Goal: Task Accomplishment & Management: Use online tool/utility

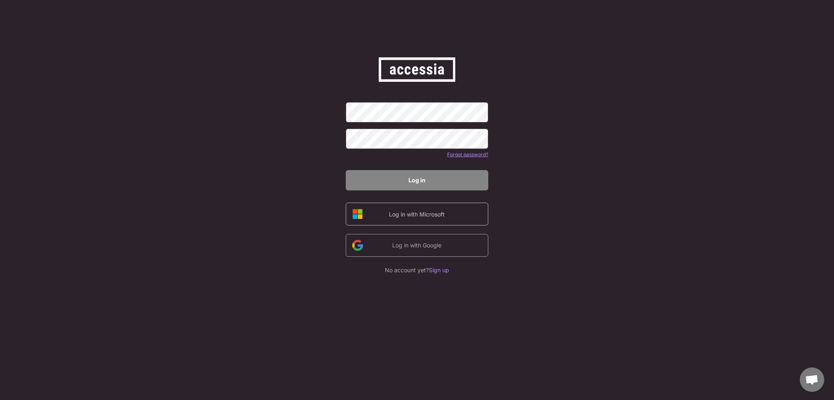
click at [418, 216] on div "Log in with Microsoft" at bounding box center [417, 214] width 69 height 9
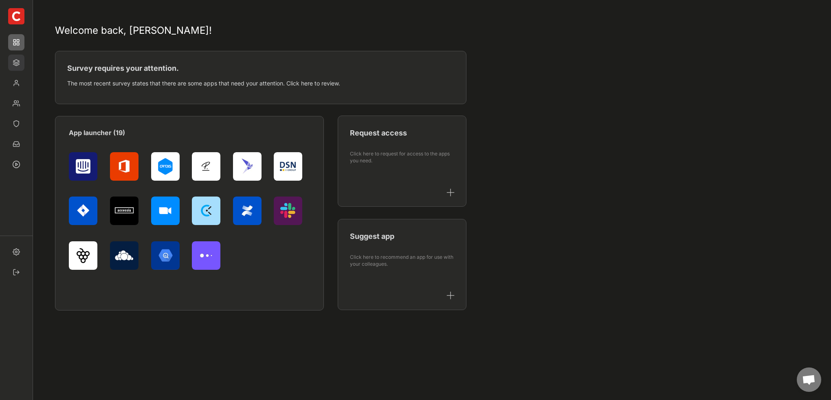
click at [18, 63] on img at bounding box center [16, 63] width 16 height 16
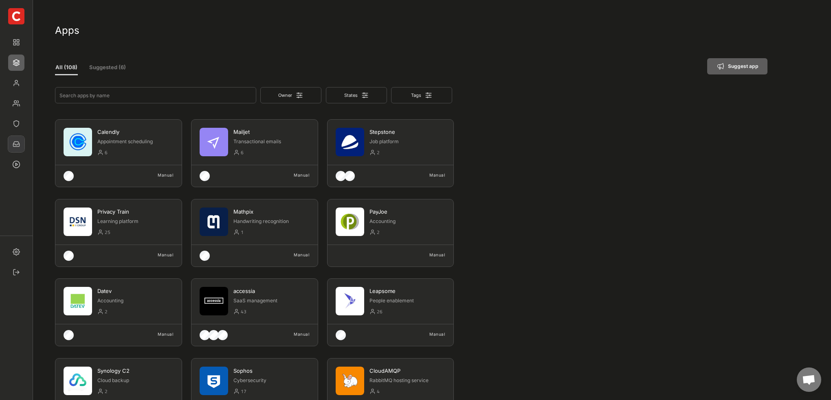
click at [18, 138] on img at bounding box center [16, 144] width 16 height 16
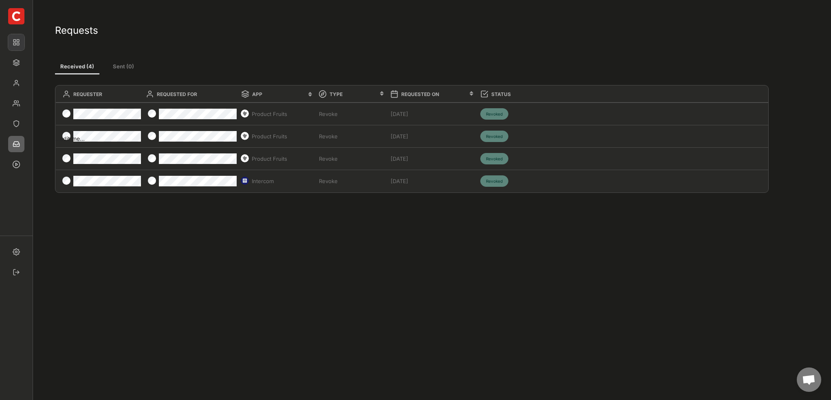
click at [17, 44] on img at bounding box center [16, 42] width 16 height 16
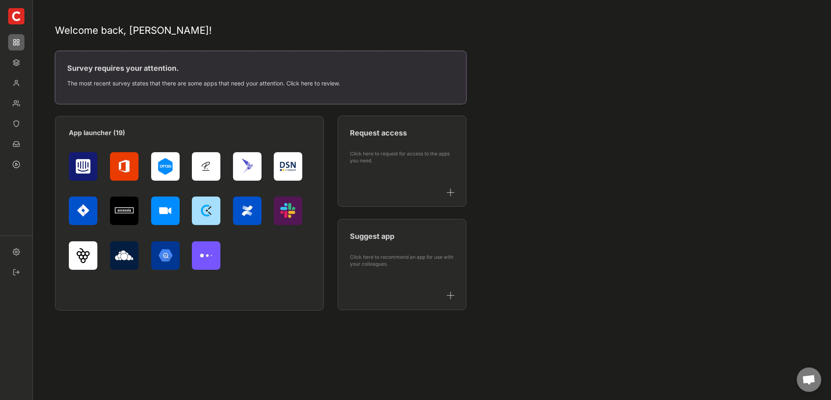
click at [135, 88] on div "The most recent survey states that there are some apps that need your attention…" at bounding box center [260, 83] width 387 height 11
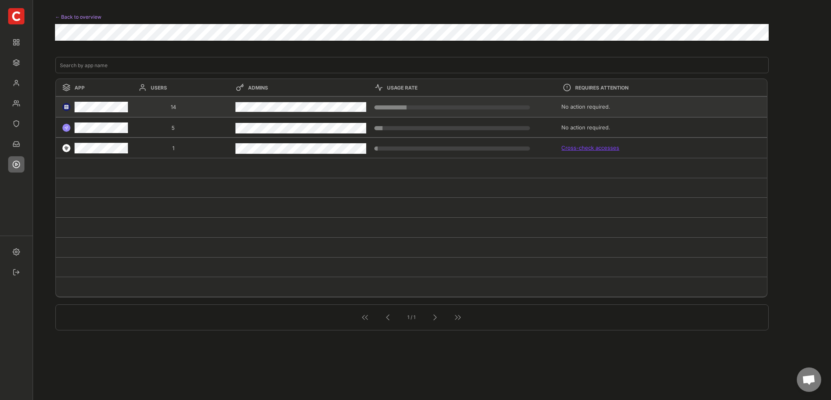
click at [419, 106] on div "20.6521739130435%" at bounding box center [452, 108] width 153 height 4
click at [577, 107] on div "No action required." at bounding box center [659, 106] width 197 height 7
click at [65, 108] on img at bounding box center [66, 107] width 8 height 8
click at [23, 62] on img at bounding box center [16, 63] width 16 height 16
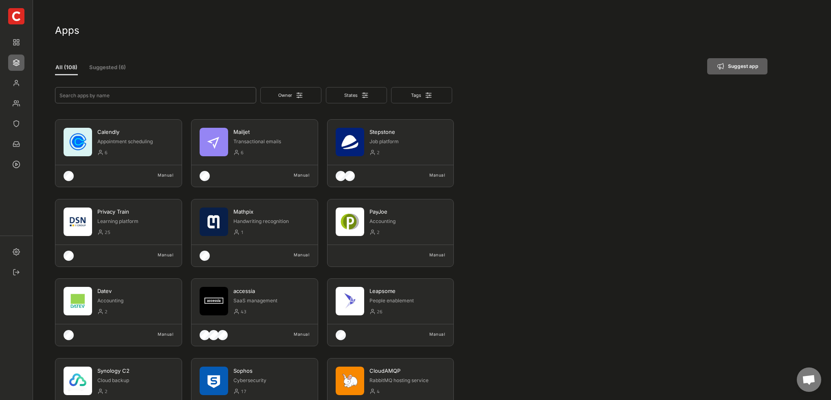
click at [140, 99] on input "input" at bounding box center [155, 95] width 201 height 16
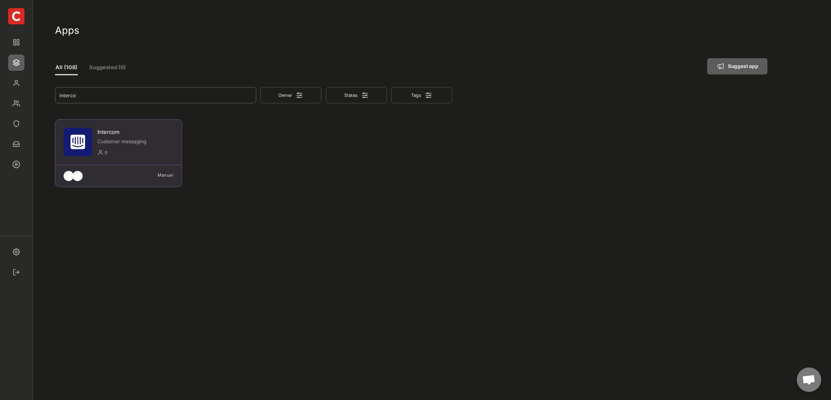
type input "interco"
click at [112, 134] on div "Intercom" at bounding box center [135, 131] width 76 height 7
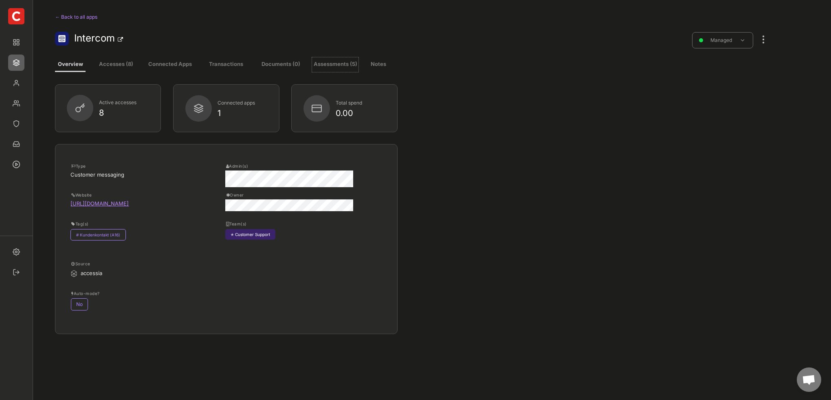
click at [331, 65] on button "Assessments (5)" at bounding box center [335, 64] width 46 height 15
select select ""every_3_months""
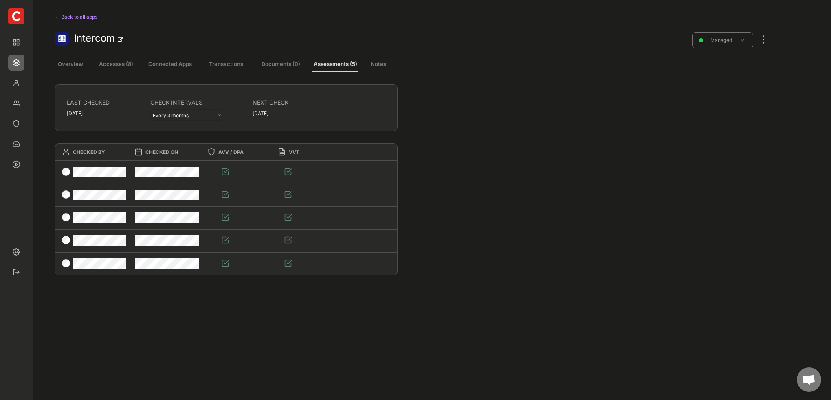
click at [76, 65] on button "Overview" at bounding box center [70, 64] width 31 height 15
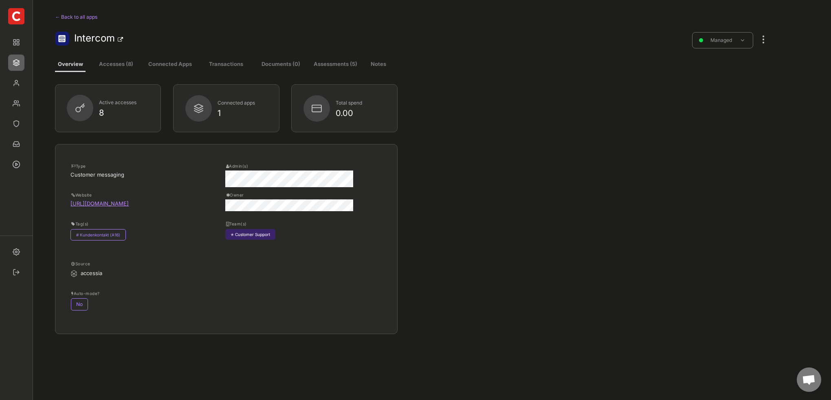
click at [344, 110] on div "0.00" at bounding box center [361, 113] width 50 height 8
click at [746, 41] on div "Managed" at bounding box center [722, 40] width 61 height 16
click at [765, 40] on div at bounding box center [763, 35] width 11 height 18
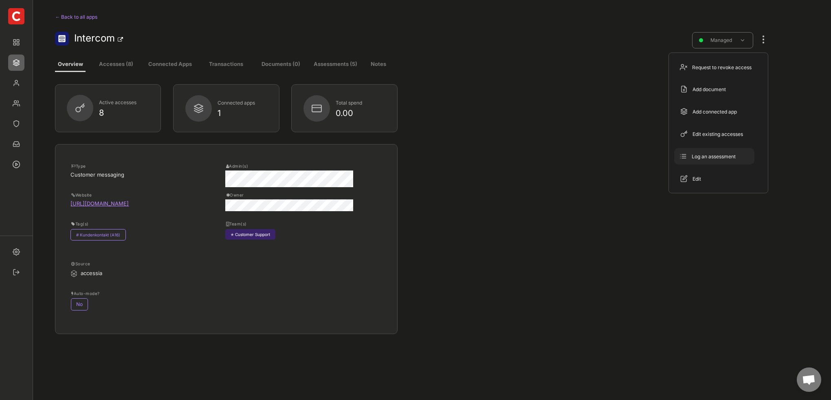
click at [723, 158] on div "Log an assessment" at bounding box center [719, 156] width 55 height 7
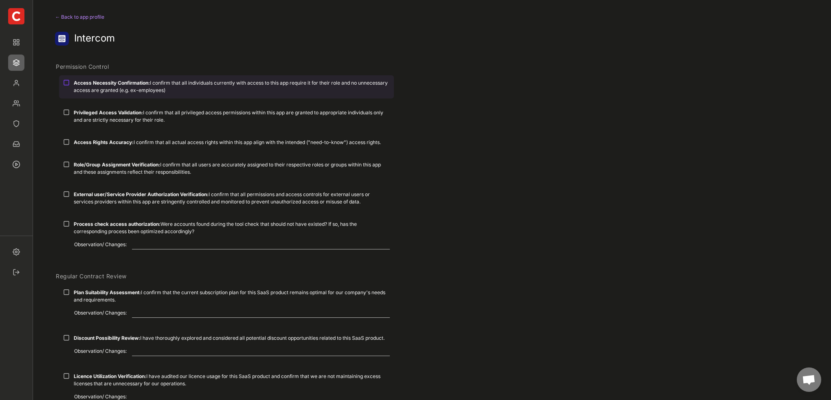
click at [66, 81] on div at bounding box center [66, 82] width 7 height 7
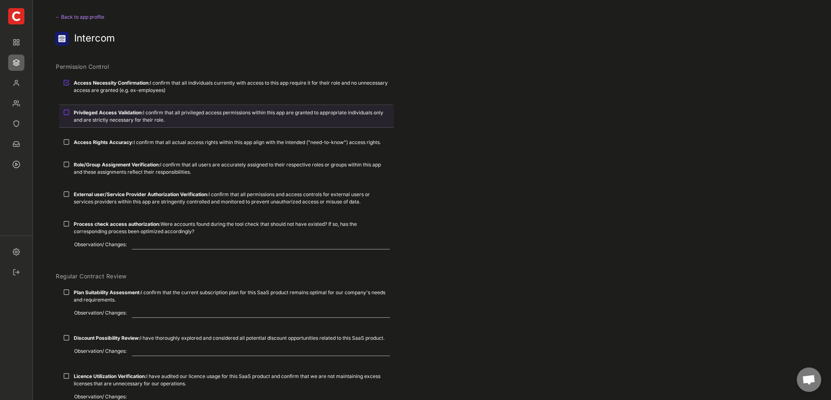
click at [64, 112] on div at bounding box center [66, 112] width 7 height 7
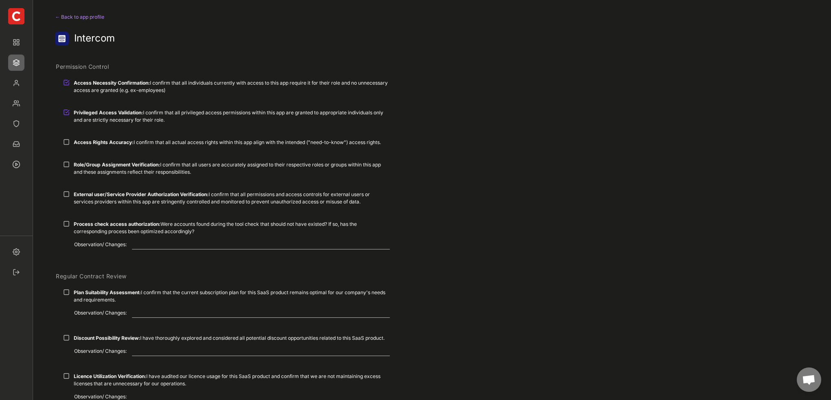
click at [65, 150] on div "Access Rights Accuracy: I confirm that all actual access rights within this app…" at bounding box center [226, 142] width 335 height 15
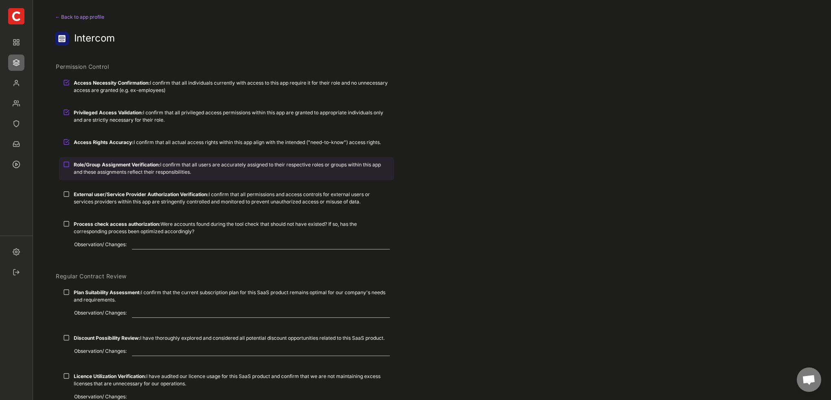
click at [68, 162] on div at bounding box center [66, 164] width 7 height 7
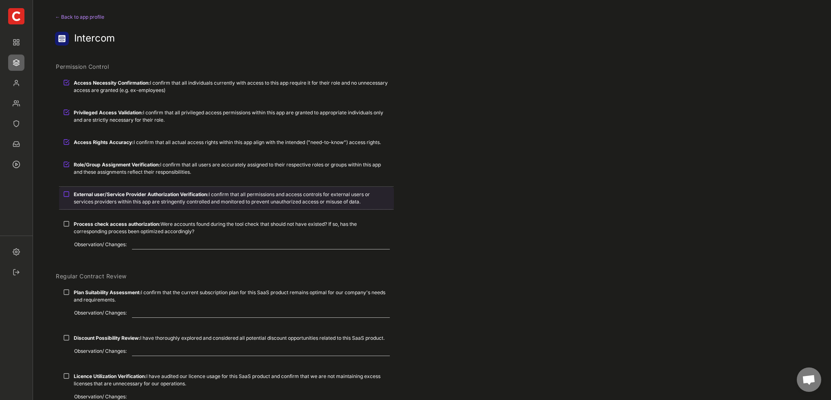
click at [67, 194] on div at bounding box center [66, 194] width 7 height 7
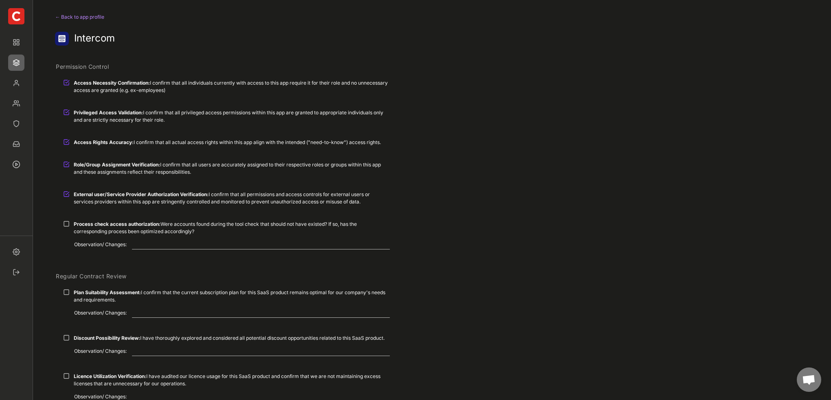
click at [68, 223] on div at bounding box center [66, 224] width 7 height 7
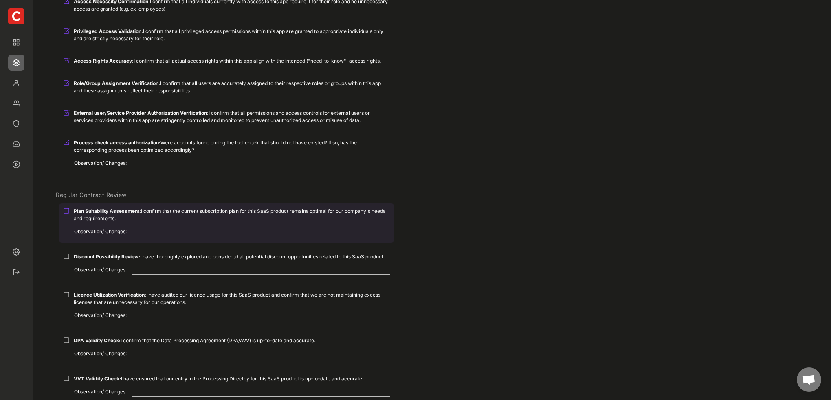
click at [72, 210] on div "Plan Suitability Assessment: I confirm that the current subscription plan for t…" at bounding box center [226, 215] width 335 height 22
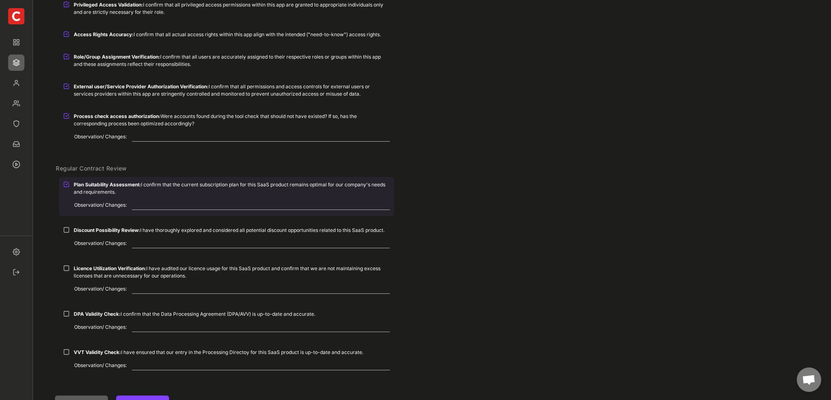
scroll to position [122, 0]
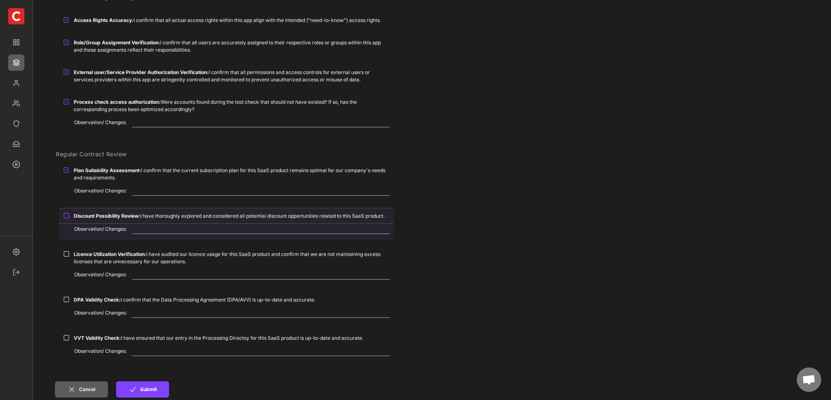
click at [66, 223] on div "Discount Possibility Review: I have thoroughly explored and considered all pote…" at bounding box center [226, 216] width 335 height 15
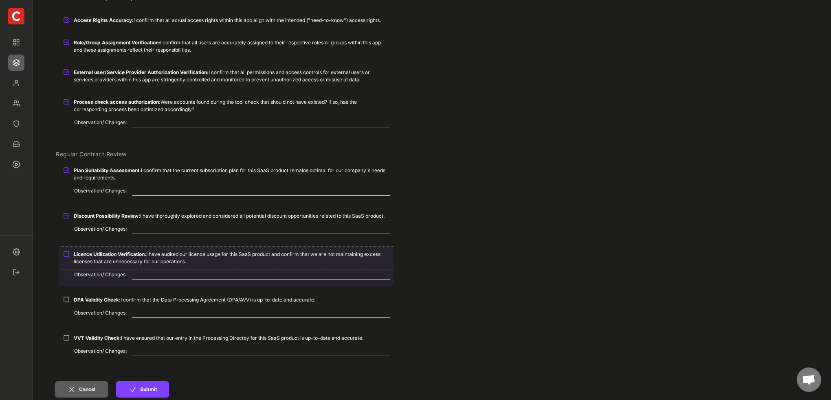
click at [65, 257] on div at bounding box center [66, 254] width 7 height 7
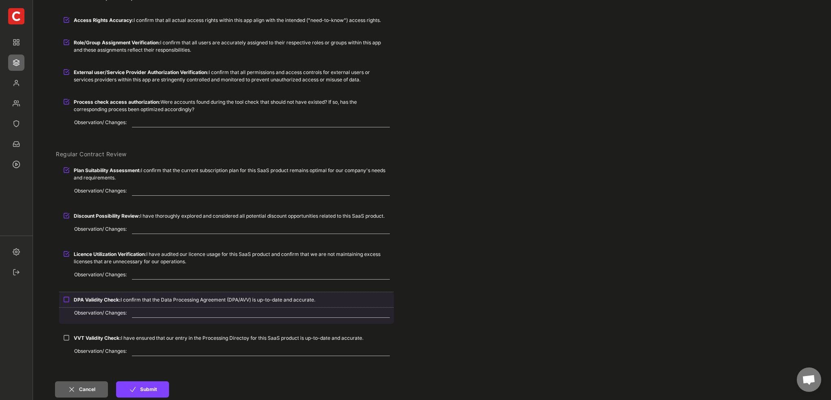
click at [68, 303] on div at bounding box center [66, 300] width 7 height 7
click at [66, 297] on div at bounding box center [66, 300] width 7 height 7
